Goal: Task Accomplishment & Management: Use online tool/utility

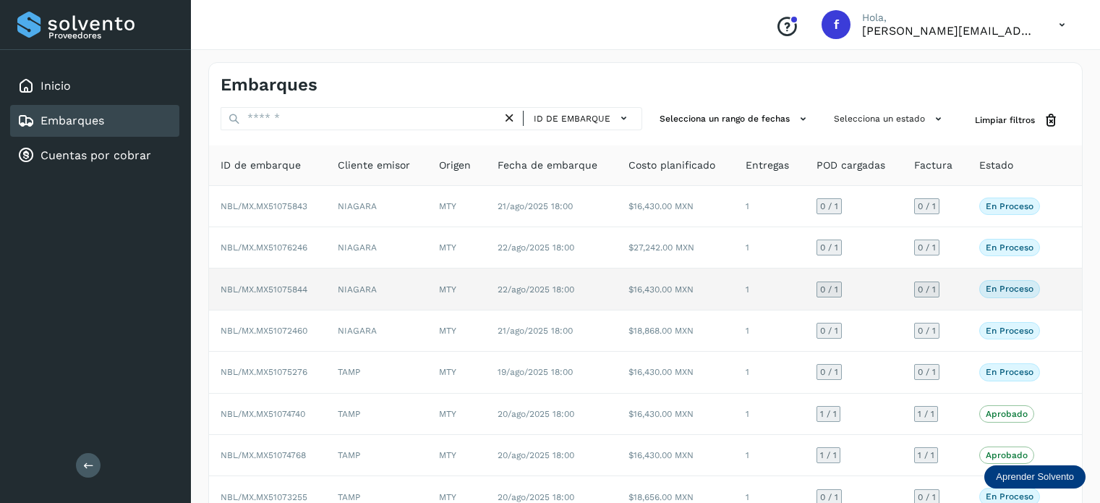
scroll to position [90, 0]
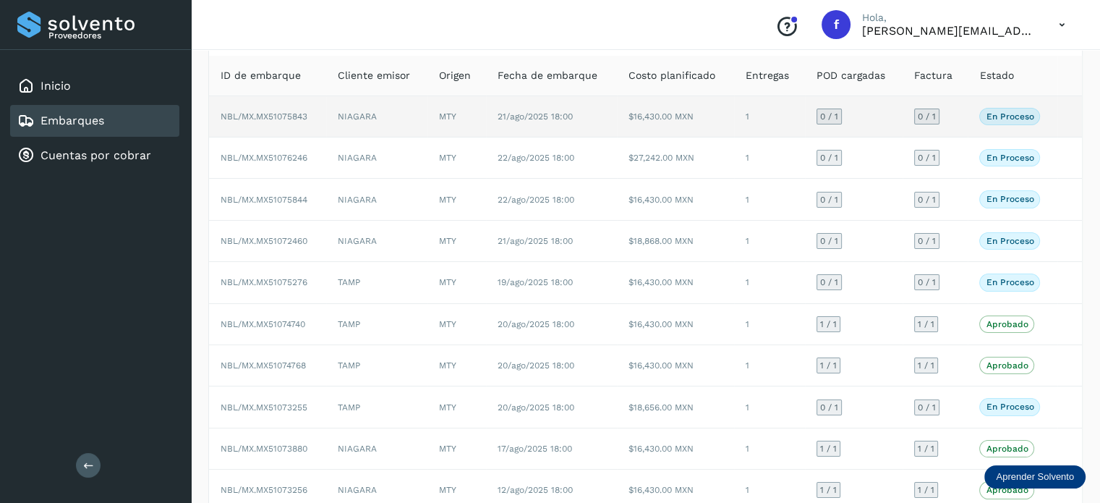
click at [286, 119] on span "NBL/MX.MX51075843" at bounding box center [264, 116] width 87 height 10
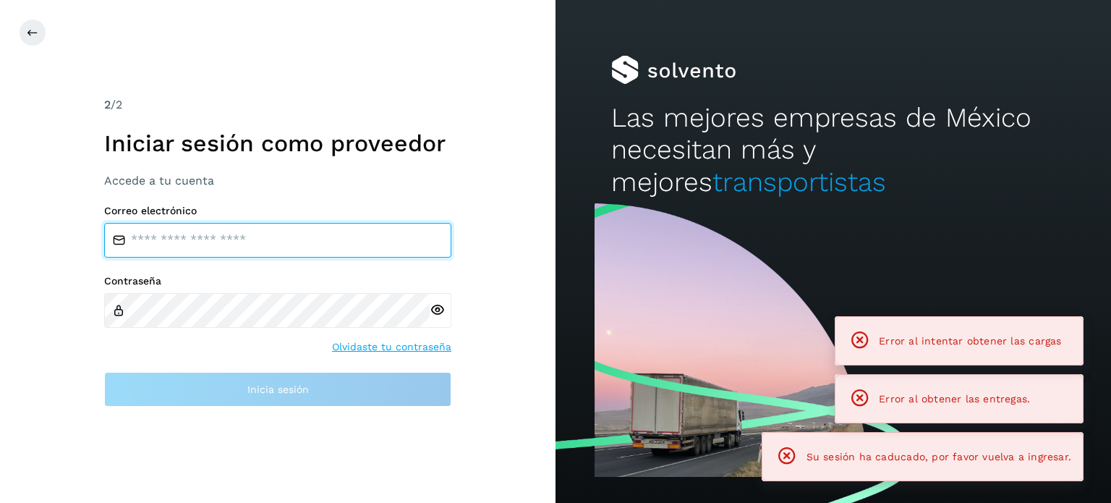
type input "**********"
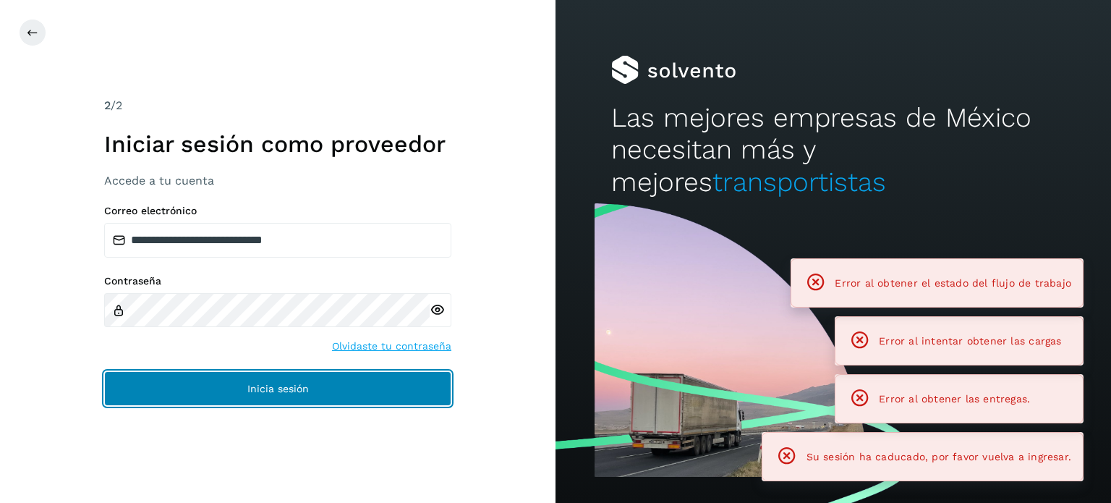
click at [400, 375] on button "Inicia sesión" at bounding box center [277, 388] width 347 height 35
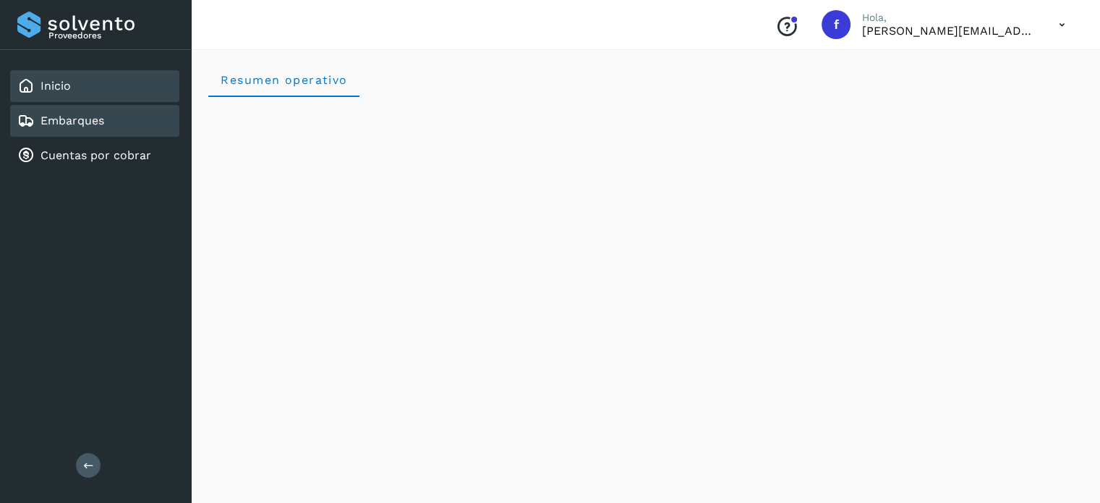
click at [73, 119] on link "Embarques" at bounding box center [73, 121] width 64 height 14
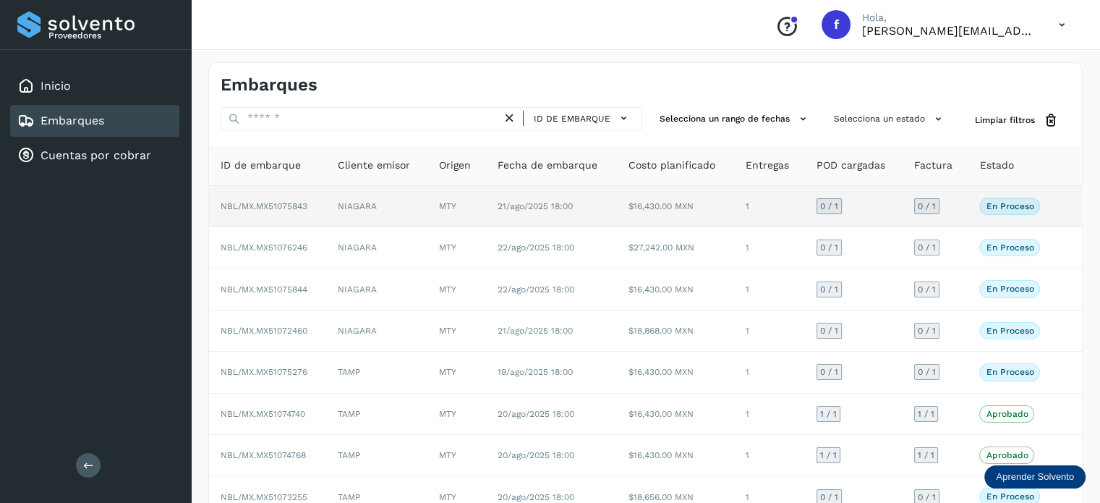
click at [270, 208] on span "NBL/MX.MX51075843" at bounding box center [264, 206] width 87 height 10
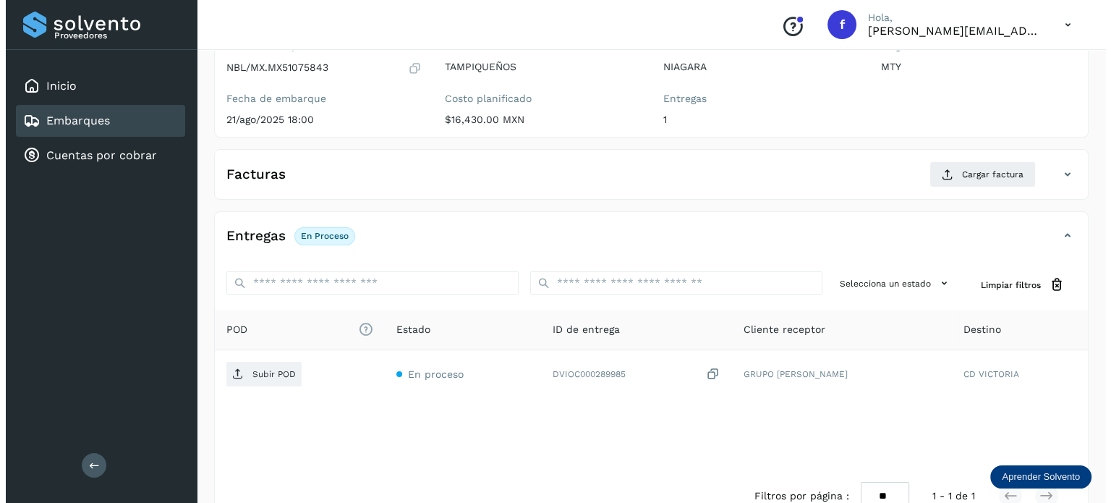
scroll to position [182, 0]
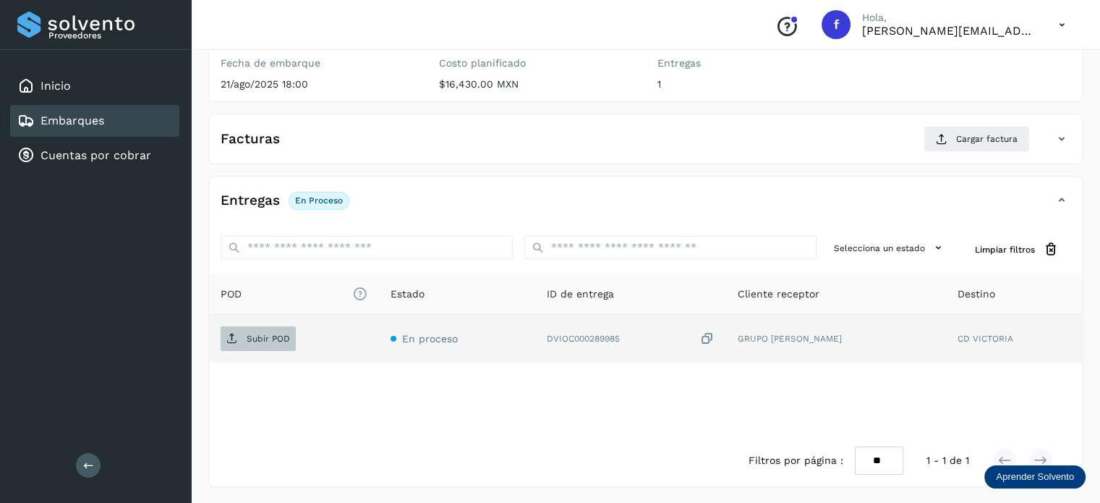
click at [270, 338] on p "Subir POD" at bounding box center [268, 338] width 43 height 10
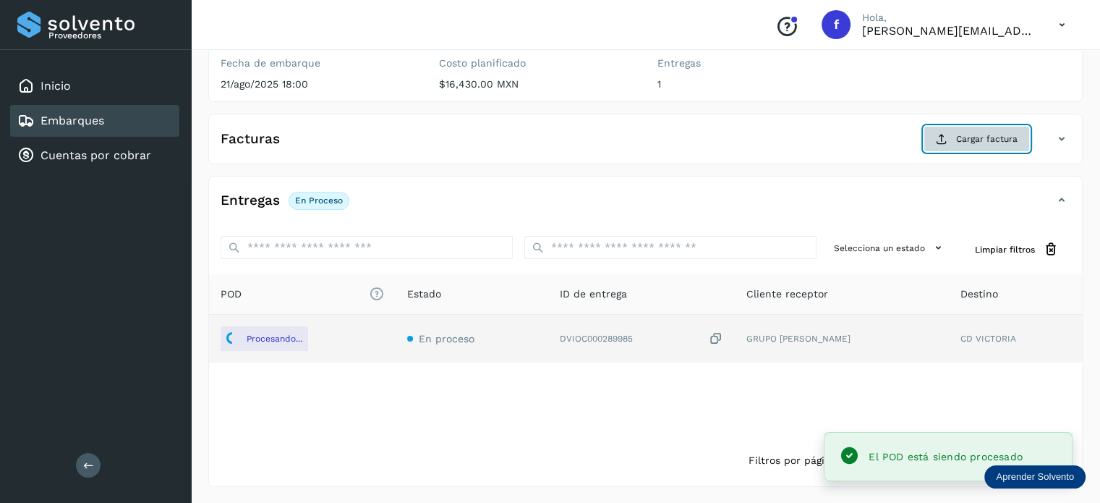
click at [948, 138] on icon at bounding box center [942, 139] width 12 height 12
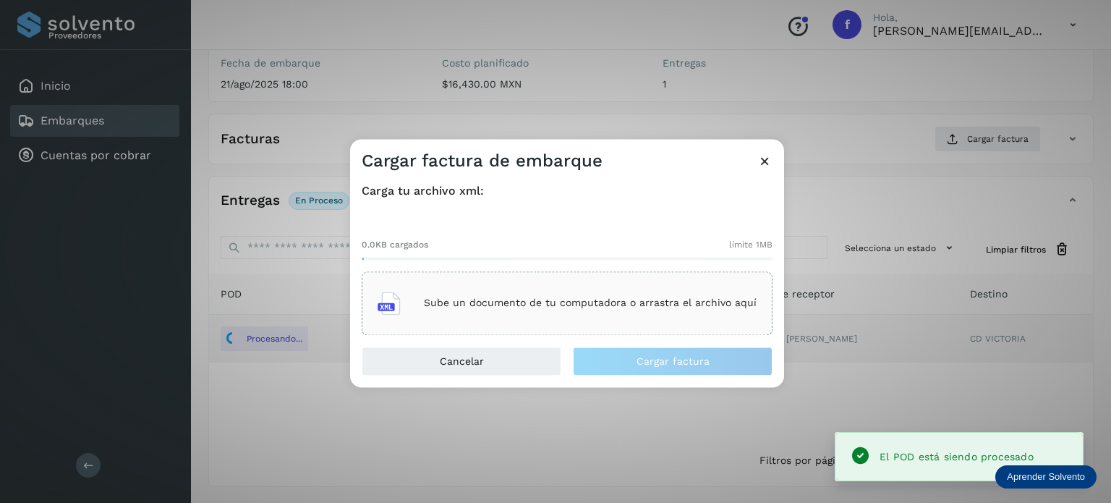
click at [597, 291] on div "Sube un documento de tu computadora o arrastra el archivo aquí" at bounding box center [567, 303] width 379 height 39
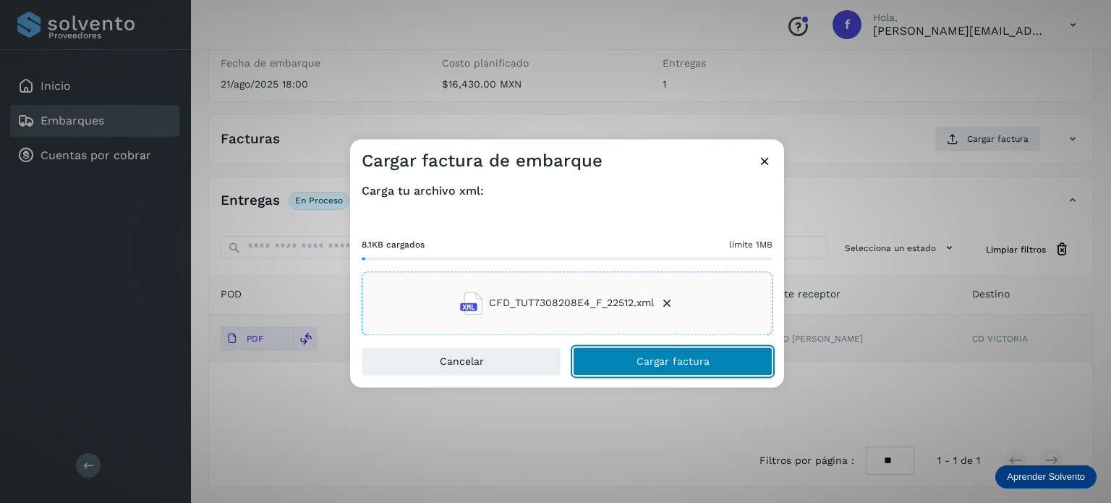
click at [658, 365] on span "Cargar factura" at bounding box center [673, 361] width 73 height 10
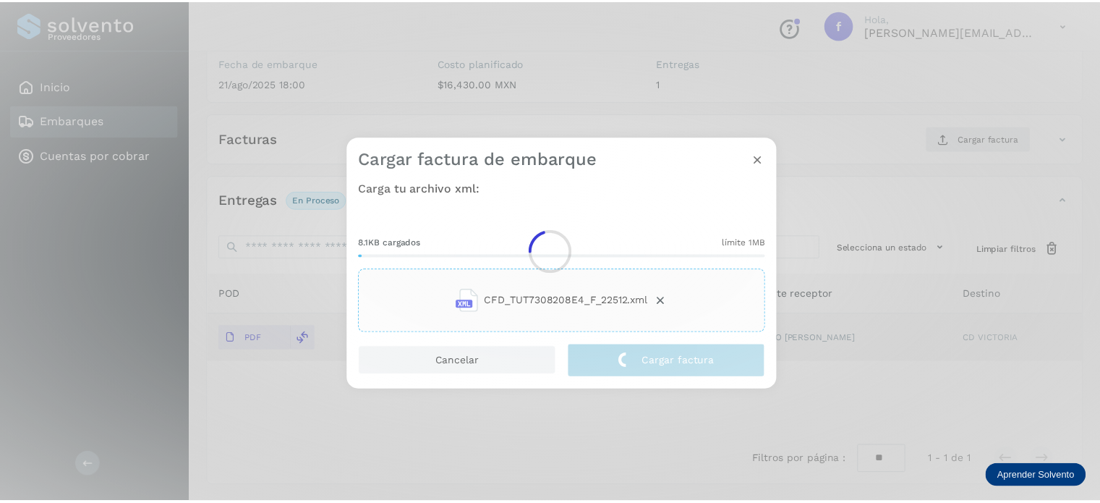
scroll to position [181, 0]
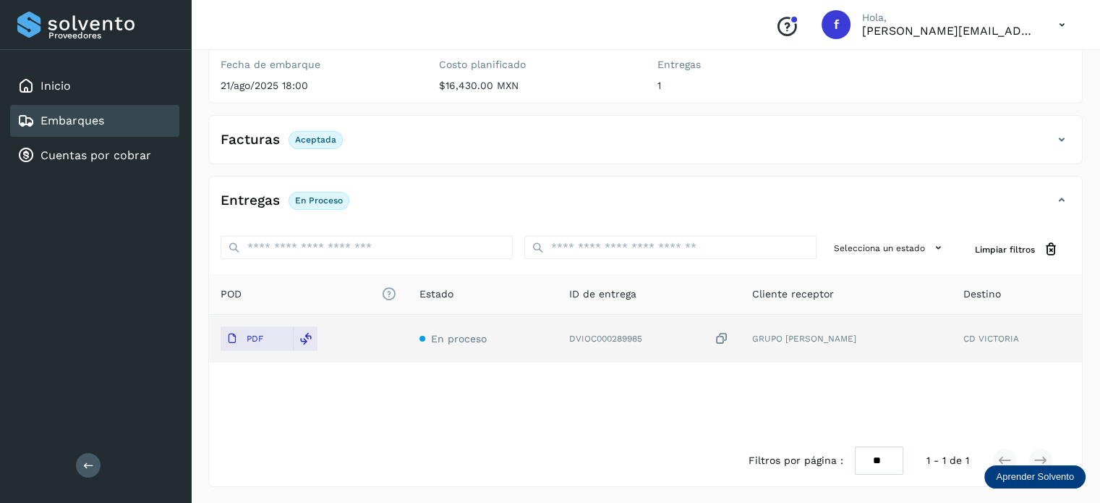
click at [109, 123] on div "Embarques" at bounding box center [94, 121] width 169 height 32
